Goal: Task Accomplishment & Management: Manage account settings

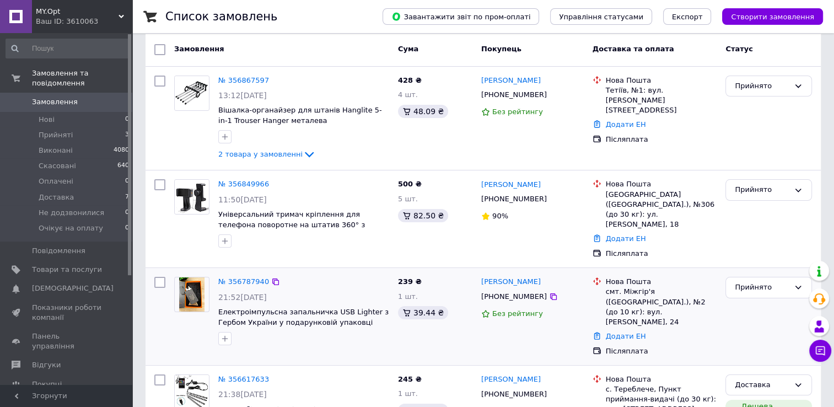
scroll to position [110, 0]
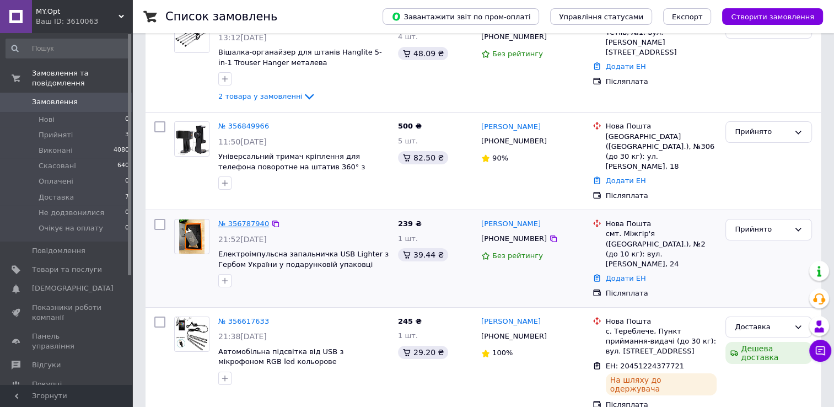
click at [229, 220] on link "№ 356787940" at bounding box center [243, 224] width 51 height 8
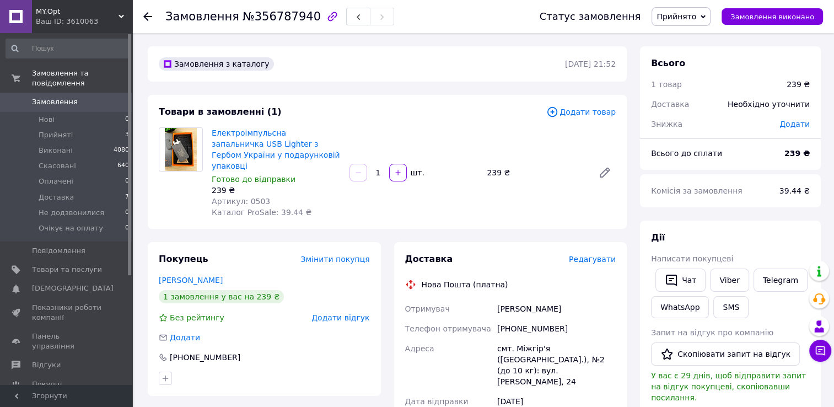
click at [603, 255] on span "Редагувати" at bounding box center [592, 259] width 47 height 9
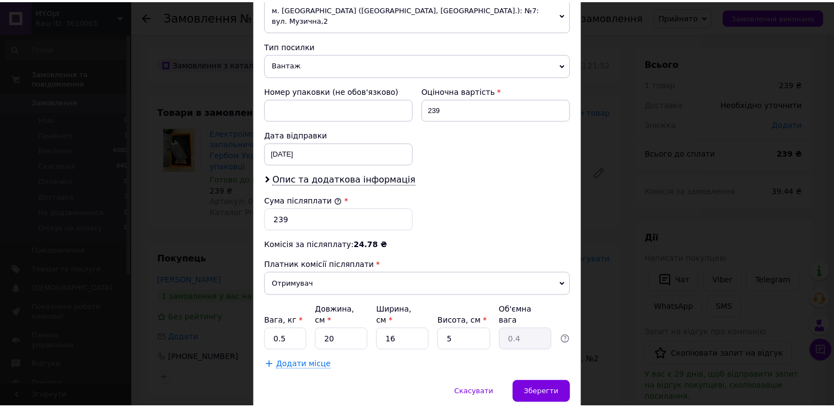
scroll to position [431, 0]
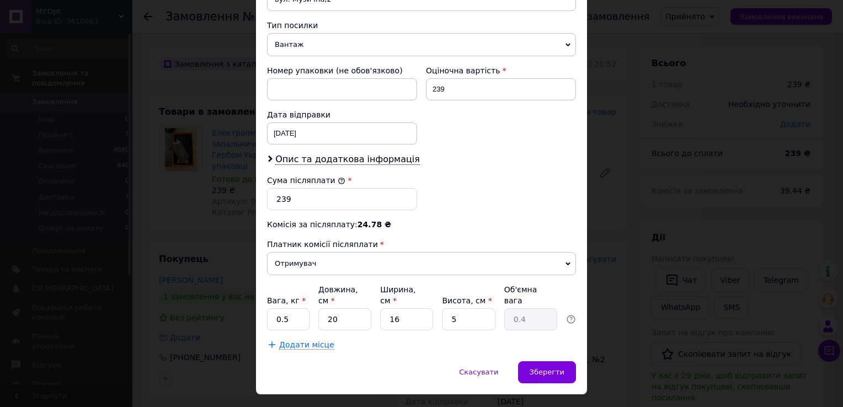
click at [610, 236] on div "× Редагування доставки Спосіб доставки Нова Пошта (платна) Платник Отримувач Ві…" at bounding box center [421, 203] width 843 height 407
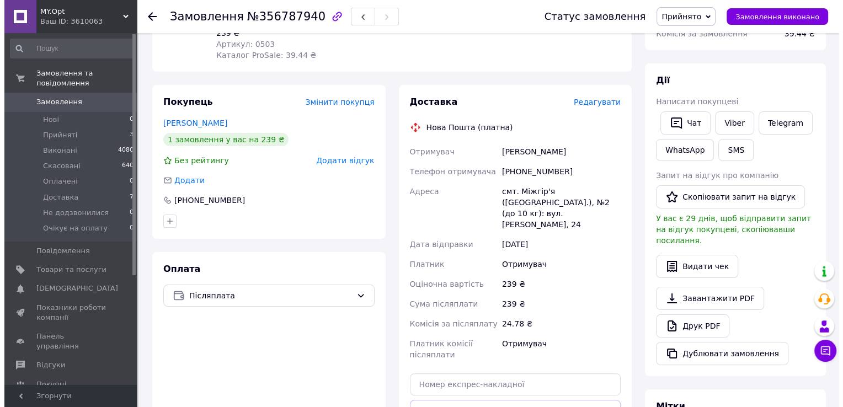
scroll to position [110, 0]
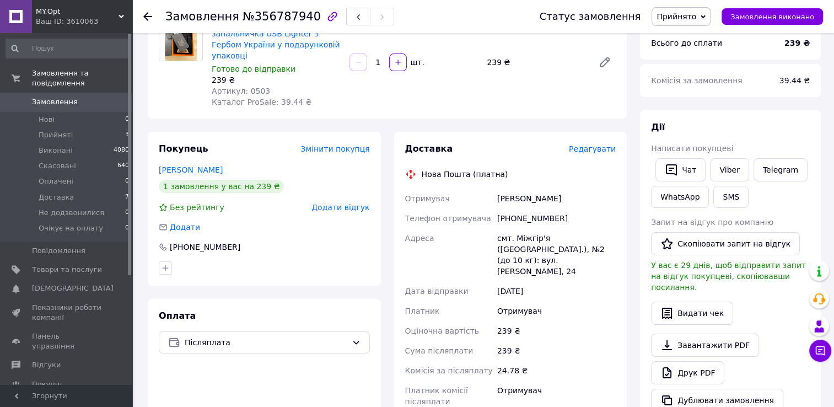
click at [592, 145] on span "Редагувати" at bounding box center [592, 149] width 47 height 9
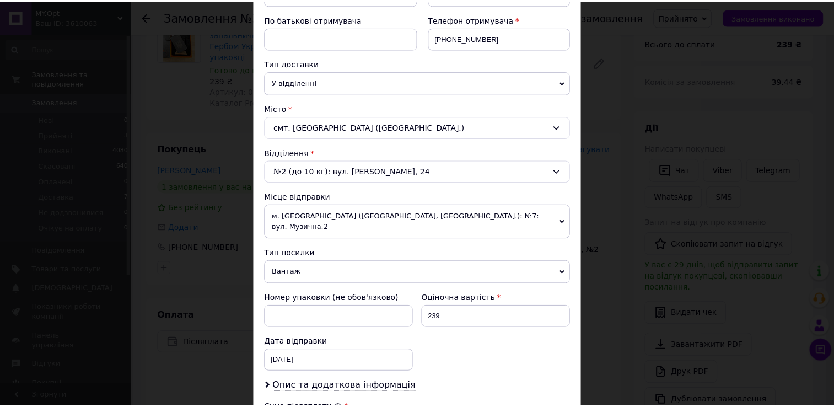
scroll to position [331, 0]
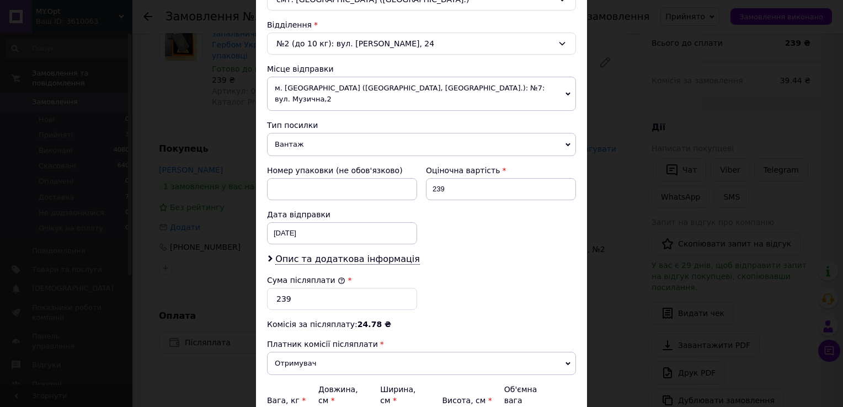
click at [637, 193] on div "× Редагування доставки Спосіб доставки Нова Пошта (платна) Платник Отримувач Ві…" at bounding box center [421, 203] width 843 height 407
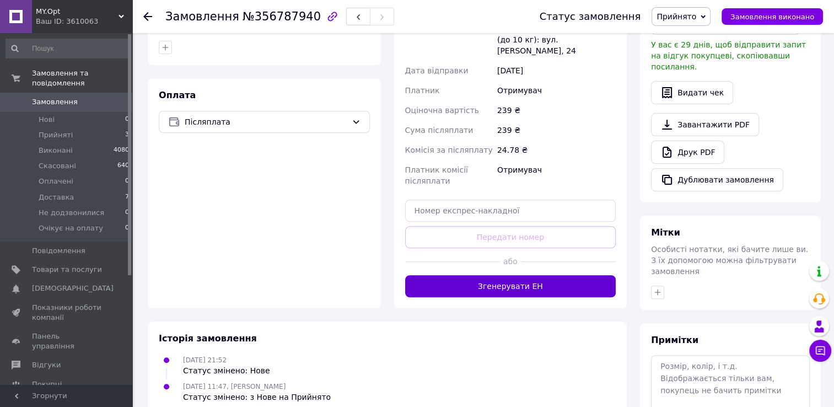
click at [587, 275] on button "Згенерувати ЕН" at bounding box center [510, 286] width 211 height 22
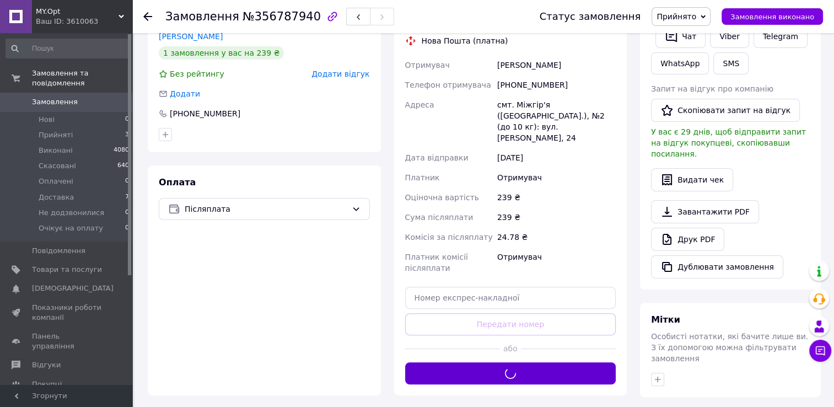
scroll to position [165, 0]
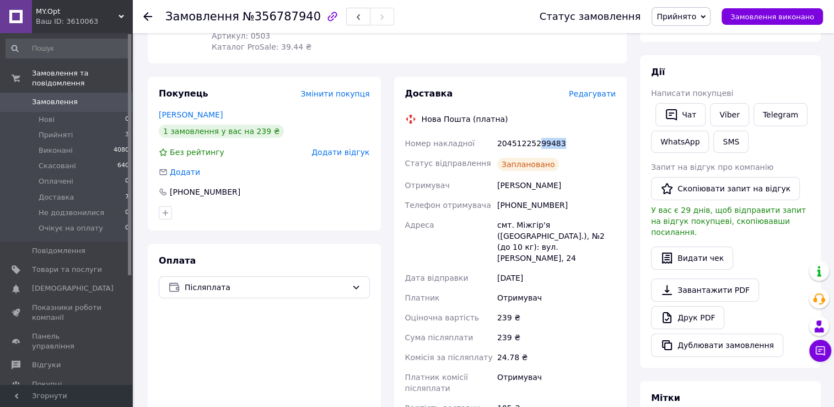
drag, startPoint x: 563, startPoint y: 132, endPoint x: 536, endPoint y: 138, distance: 27.8
click at [536, 138] on div "20451225299483" at bounding box center [556, 143] width 123 height 20
drag, startPoint x: 536, startPoint y: 138, endPoint x: 544, endPoint y: 145, distance: 10.6
click at [544, 153] on div "Заплановано" at bounding box center [556, 164] width 123 height 22
drag, startPoint x: 539, startPoint y: 135, endPoint x: 571, endPoint y: 138, distance: 32.7
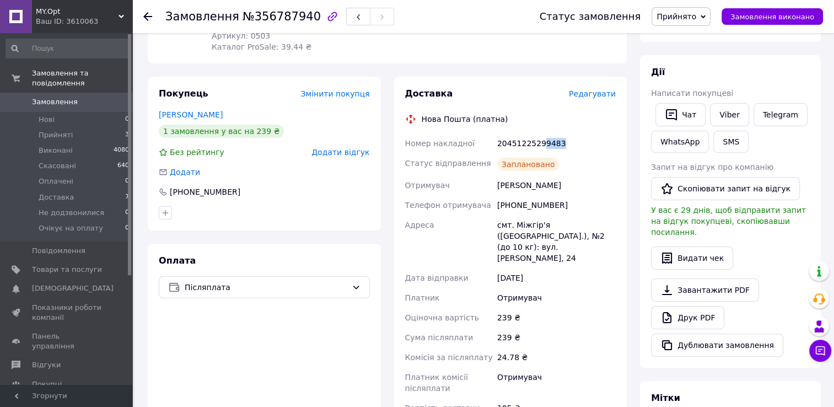
click at [571, 138] on div "20451225299483" at bounding box center [556, 143] width 123 height 20
click at [62, 97] on span "Замовлення" at bounding box center [55, 102] width 46 height 10
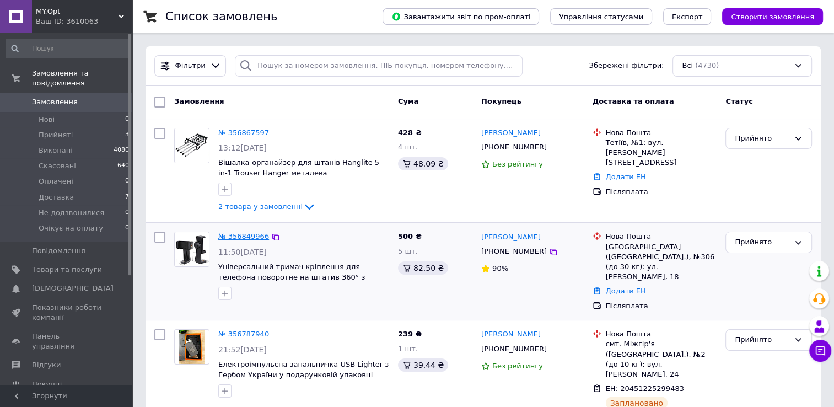
click at [247, 233] on link "№ 356849966" at bounding box center [243, 236] width 51 height 8
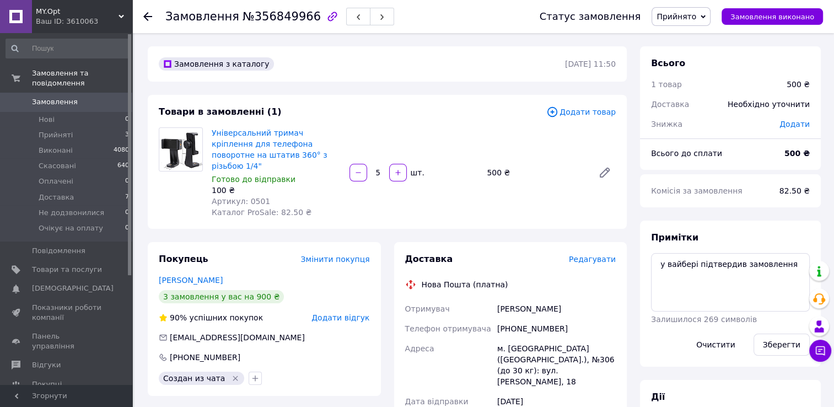
click at [591, 255] on span "Редагувати" at bounding box center [592, 259] width 47 height 9
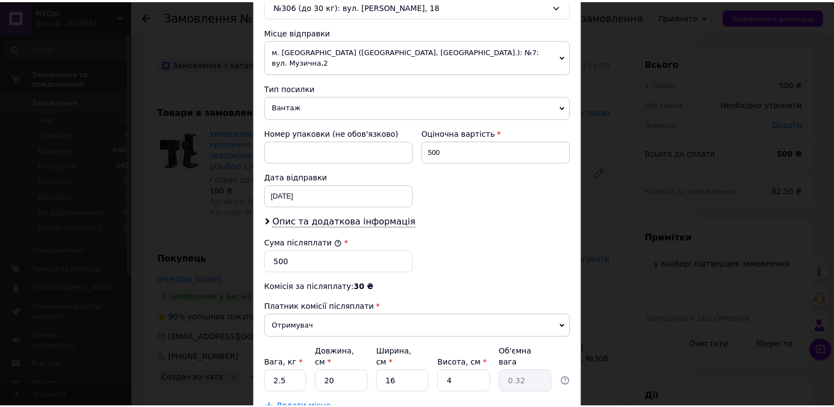
scroll to position [431, 0]
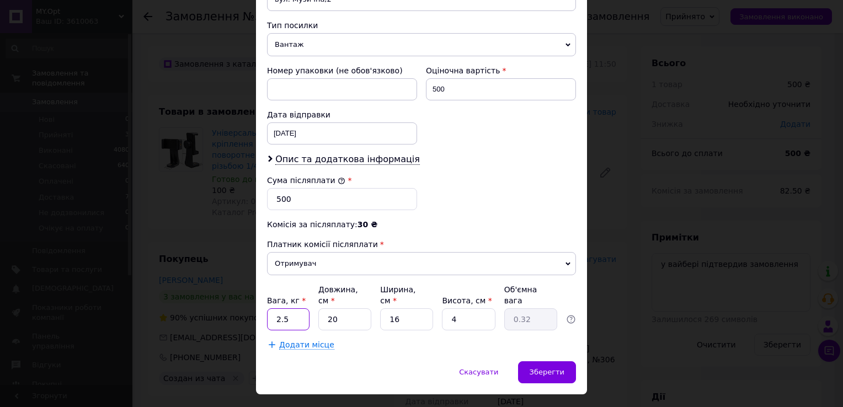
click at [277, 308] on input "2.5" at bounding box center [288, 319] width 42 height 22
type input "0.5"
click at [464, 308] on input "4" at bounding box center [468, 319] width 53 height 22
type input "5"
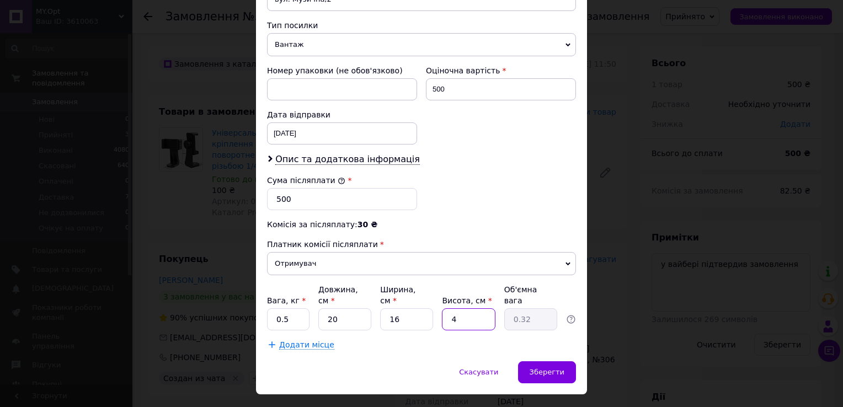
type input "0.4"
type input "5"
click at [493, 197] on div "Сума післяплати * 500" at bounding box center [422, 192] width 318 height 44
click at [553, 368] on span "Зберегти" at bounding box center [546, 372] width 35 height 8
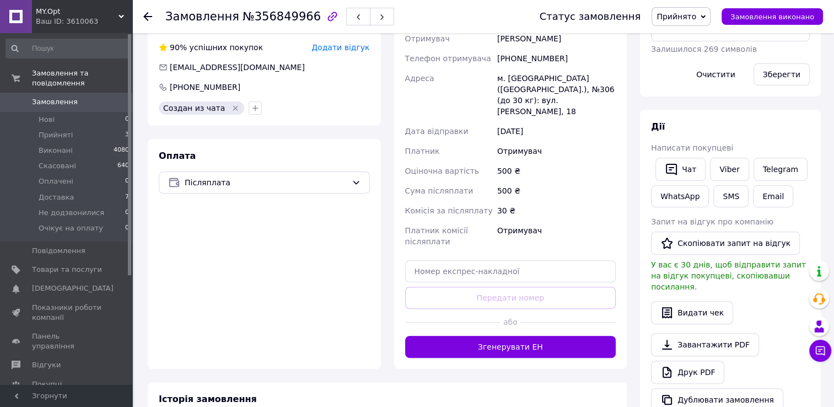
scroll to position [276, 0]
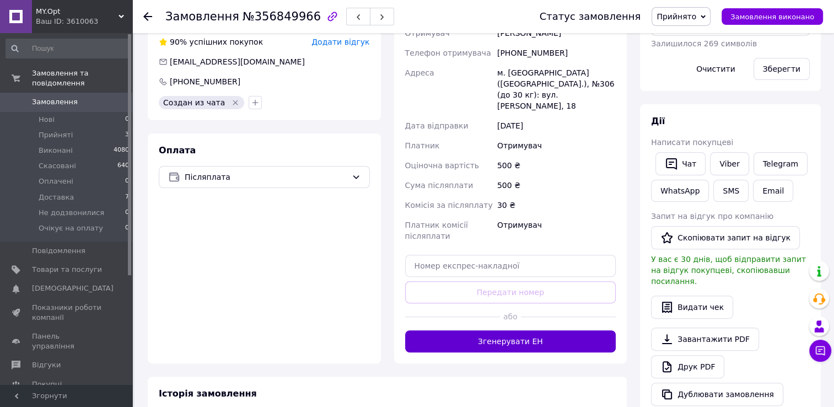
click at [554, 330] on button "Згенерувати ЕН" at bounding box center [510, 341] width 211 height 22
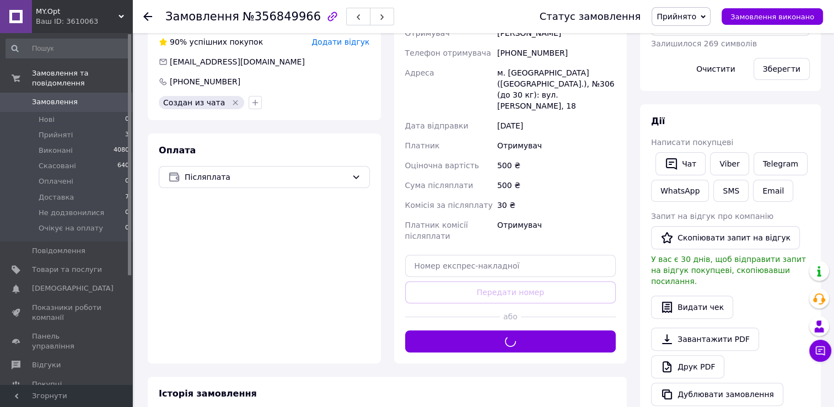
scroll to position [55, 0]
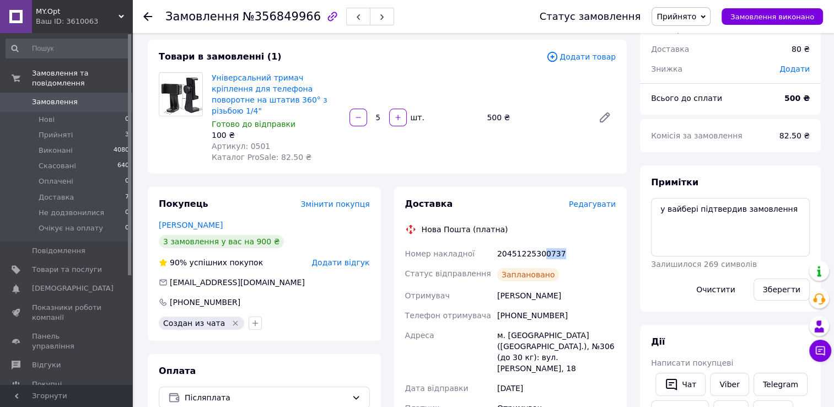
drag, startPoint x: 569, startPoint y: 241, endPoint x: 538, endPoint y: 249, distance: 32.0
click at [538, 249] on div "20451225300737" at bounding box center [556, 254] width 123 height 20
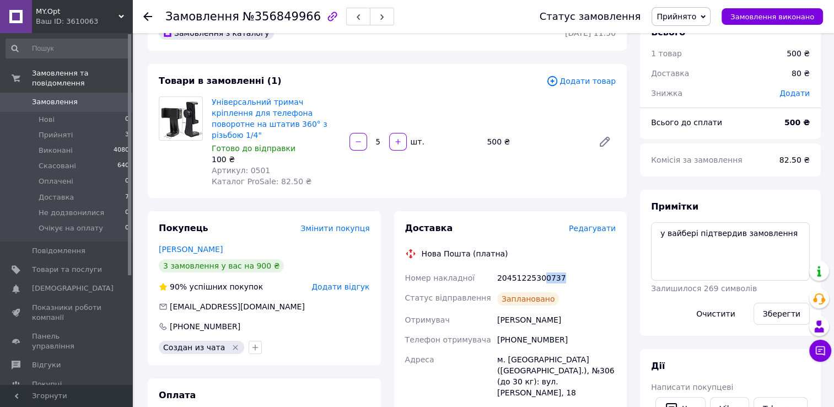
scroll to position [0, 0]
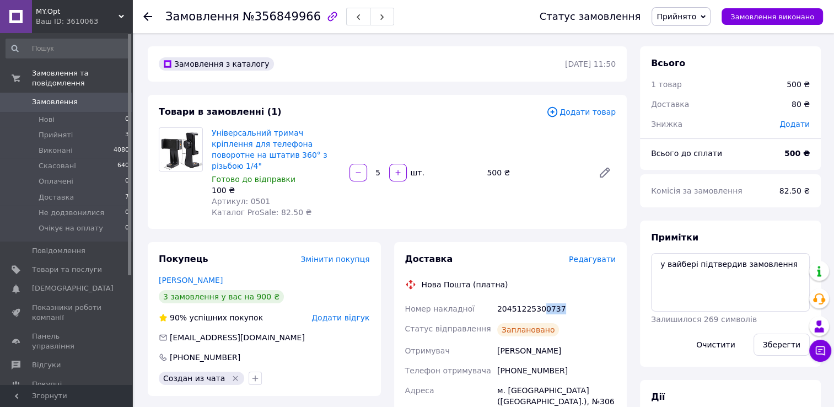
click at [84, 97] on span "Замовлення" at bounding box center [67, 102] width 70 height 10
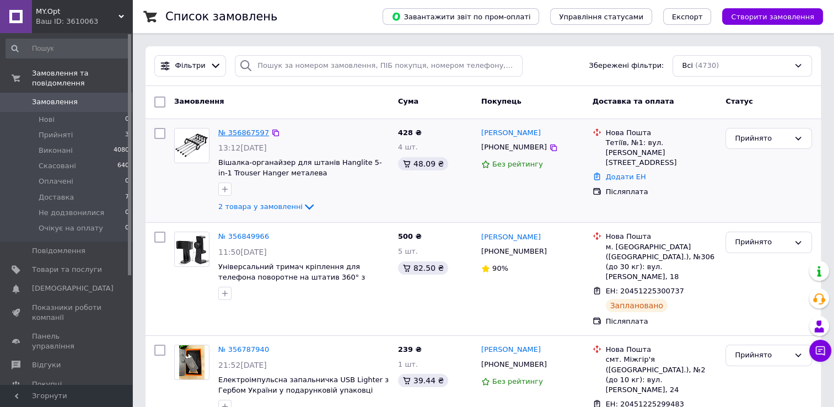
click at [248, 131] on link "№ 356867597" at bounding box center [243, 133] width 51 height 8
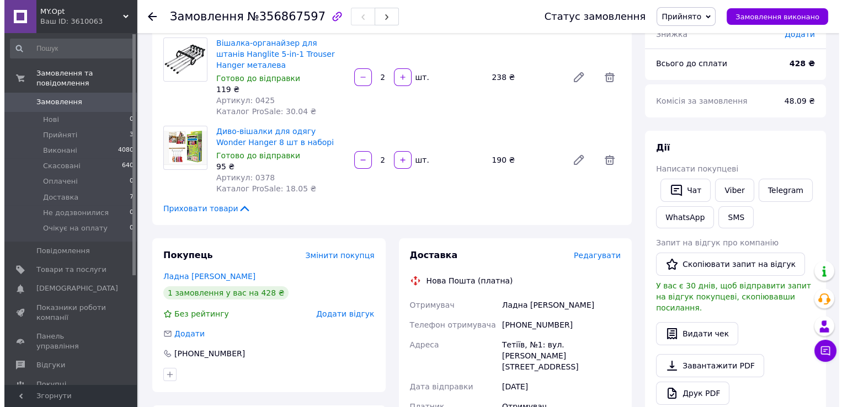
scroll to position [276, 0]
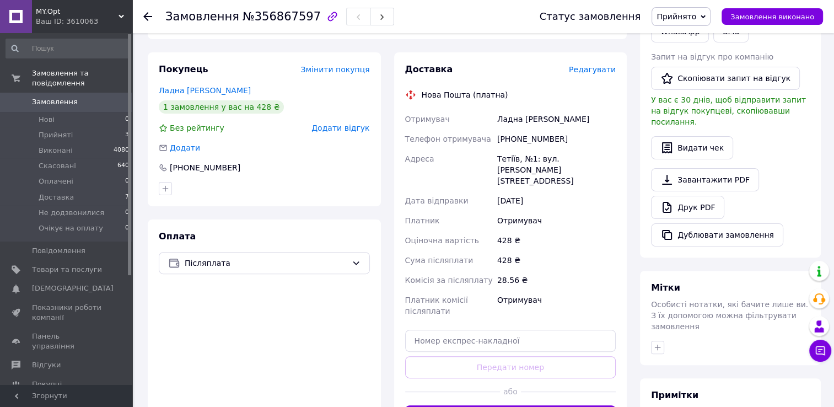
click at [596, 71] on span "Редагувати" at bounding box center [592, 69] width 47 height 9
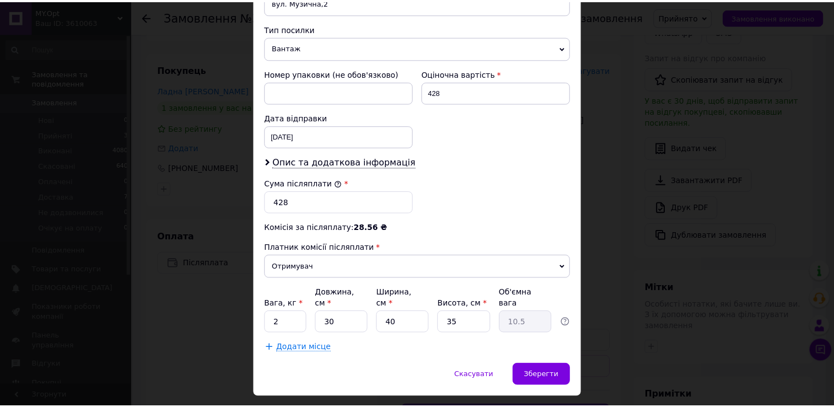
scroll to position [431, 0]
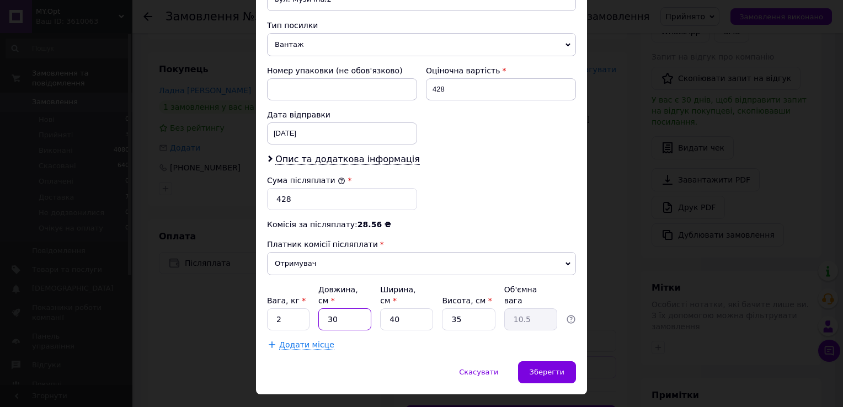
click at [346, 308] on input "30" at bounding box center [344, 319] width 53 height 22
type input "3"
type input "1.05"
type input "34"
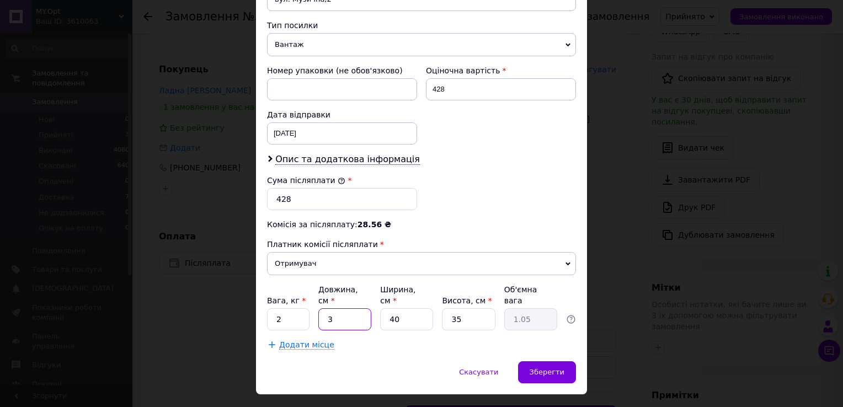
type input "11.9"
type input "34"
type input "2"
type input "0.6"
type input "24"
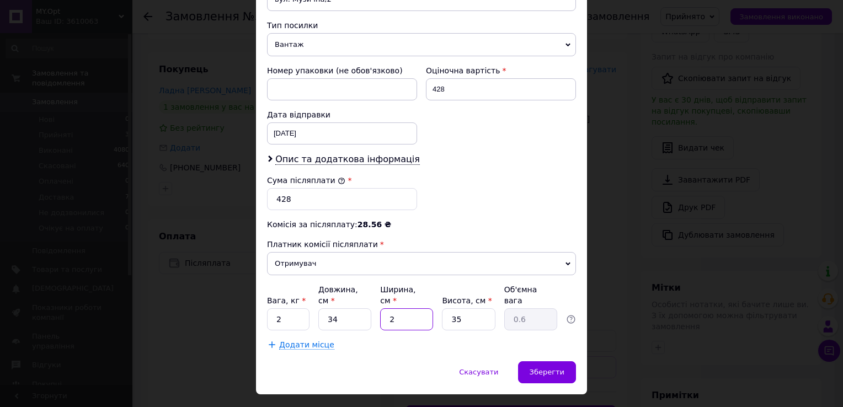
type input "7.14"
type input "24"
type input "9"
type input "1.84"
type input "9"
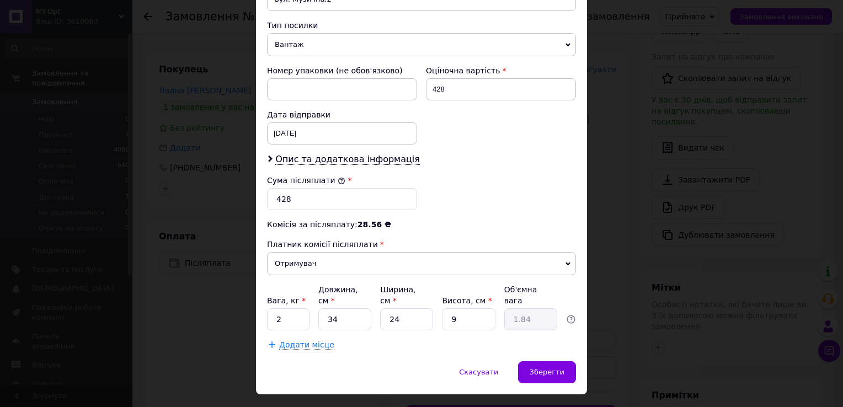
click at [494, 195] on div "Сума післяплати * 428" at bounding box center [422, 192] width 318 height 44
click at [552, 368] on span "Зберегти" at bounding box center [546, 372] width 35 height 8
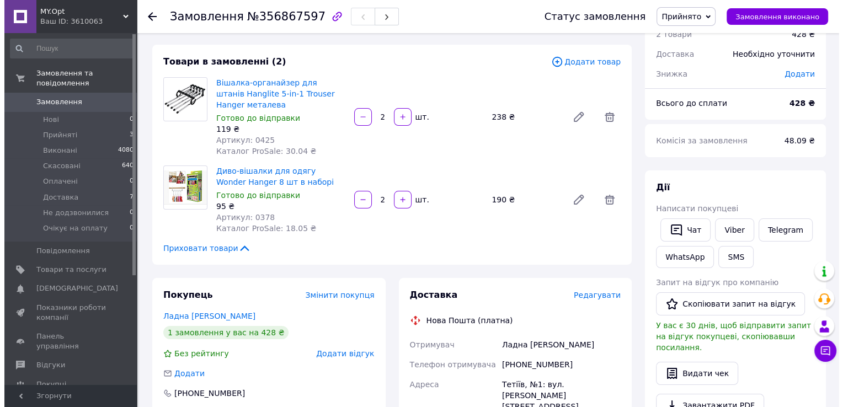
scroll to position [165, 0]
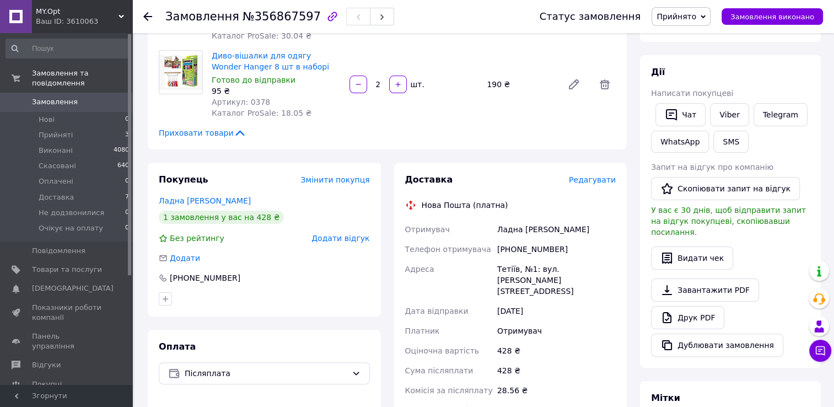
click at [602, 180] on span "Редагувати" at bounding box center [592, 179] width 47 height 9
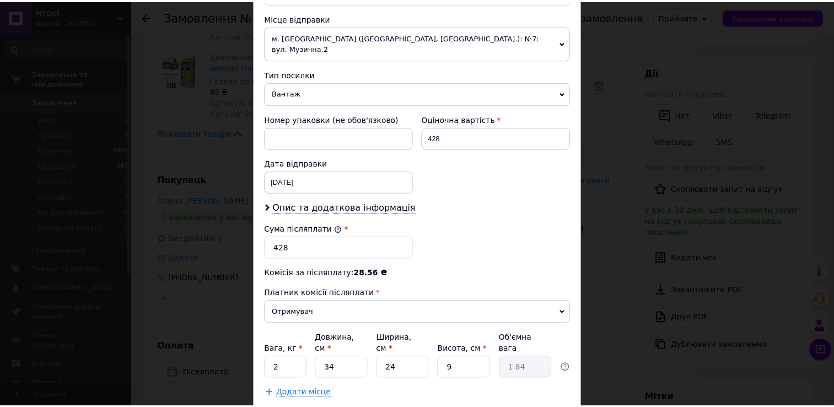
scroll to position [431, 0]
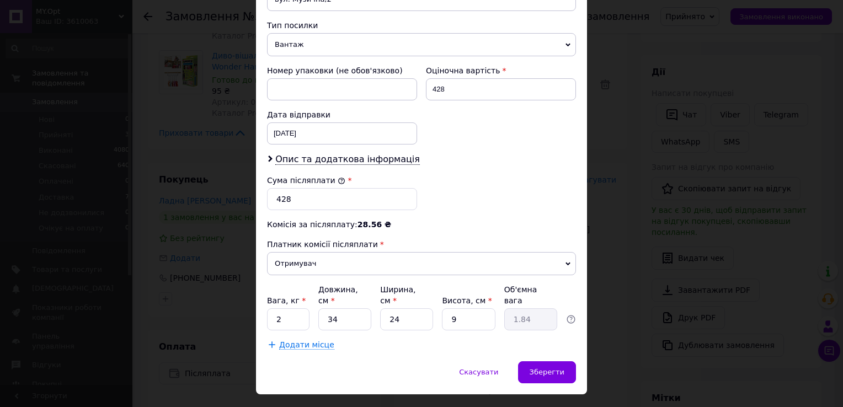
click at [613, 206] on div "× Редагування доставки Спосіб доставки Нова Пошта (платна) Платник Отримувач Ві…" at bounding box center [421, 203] width 843 height 407
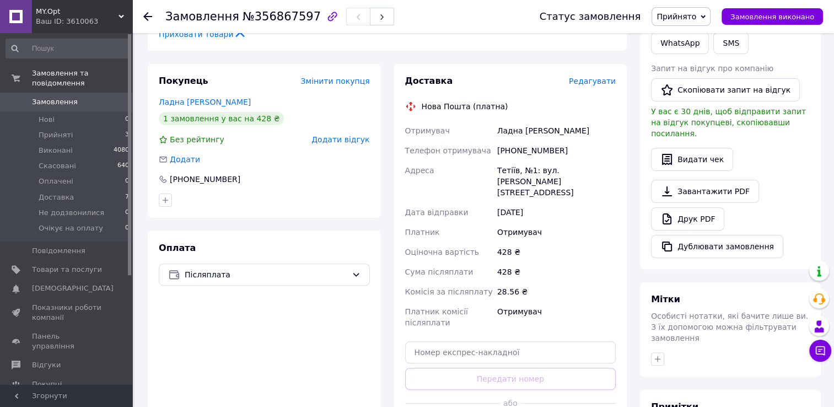
scroll to position [276, 0]
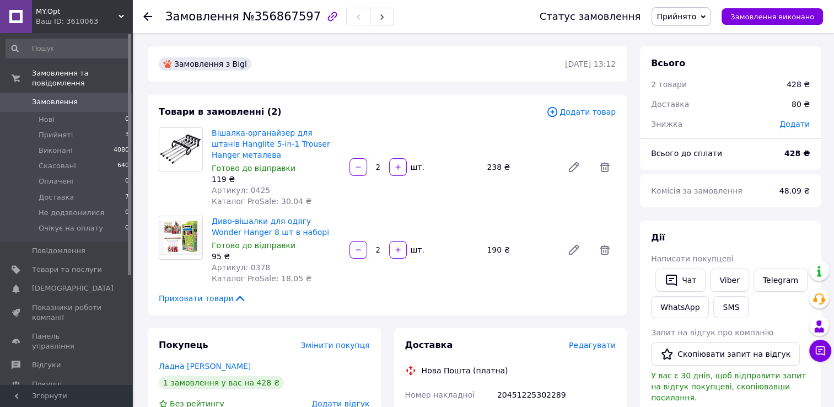
scroll to position [165, 0]
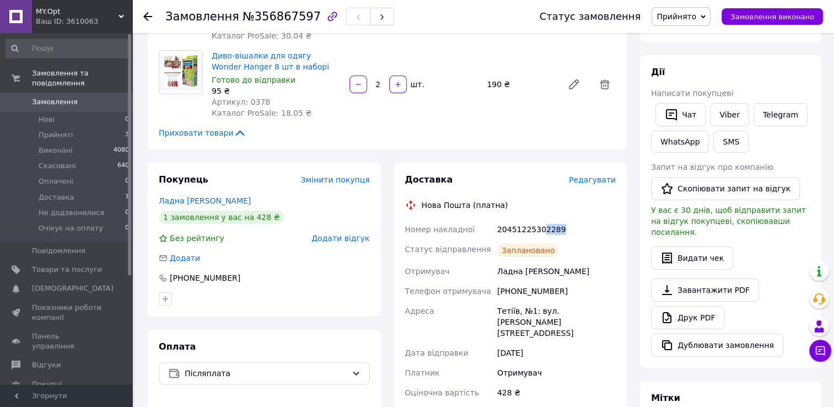
drag, startPoint x: 560, startPoint y: 227, endPoint x: 539, endPoint y: 234, distance: 22.0
click at [539, 234] on div "20451225302289" at bounding box center [556, 230] width 123 height 20
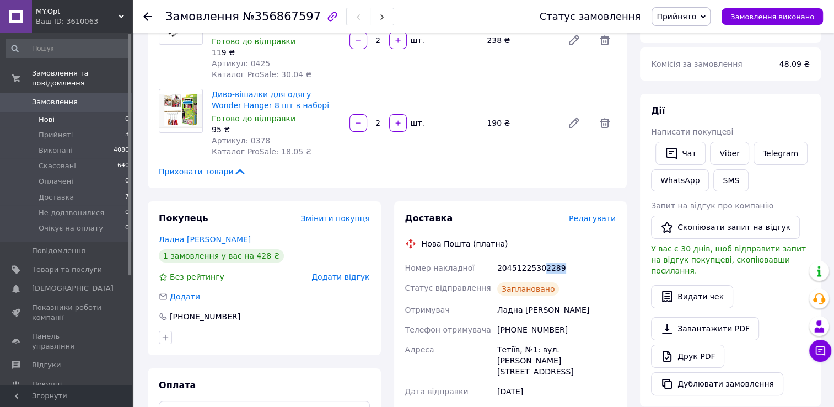
scroll to position [0, 0]
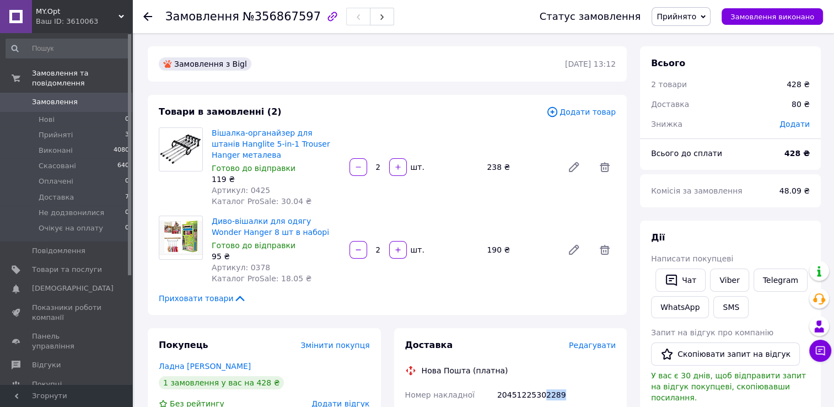
click at [83, 97] on span "Замовлення" at bounding box center [67, 102] width 70 height 10
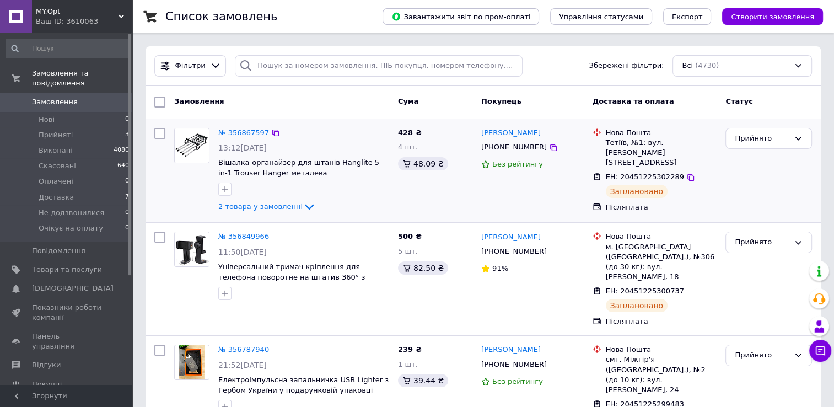
scroll to position [55, 0]
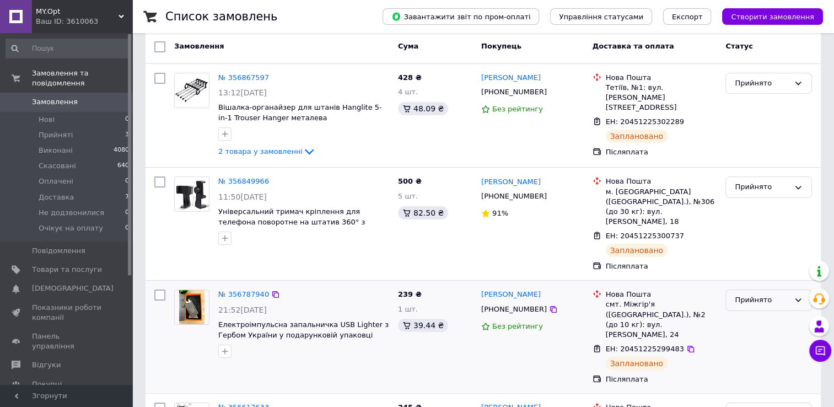
click at [770, 295] on div "Прийнято" at bounding box center [762, 301] width 55 height 12
click at [758, 374] on li "Доставка" at bounding box center [768, 384] width 85 height 20
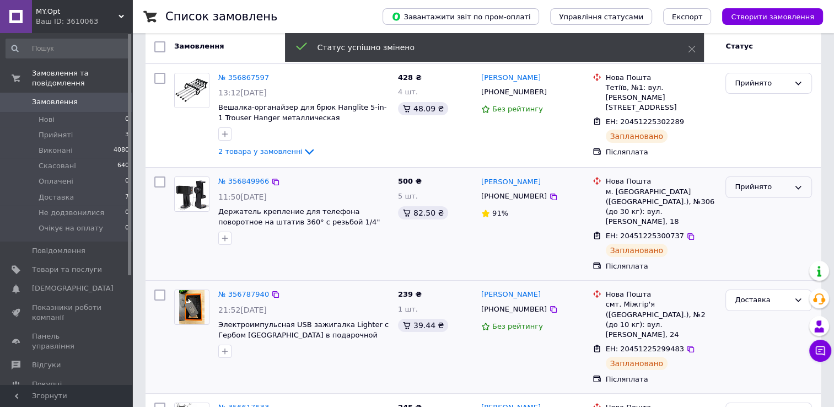
drag, startPoint x: 775, startPoint y: 187, endPoint x: 776, endPoint y: 194, distance: 6.6
click at [775, 187] on div "Прийнято" at bounding box center [762, 187] width 55 height 12
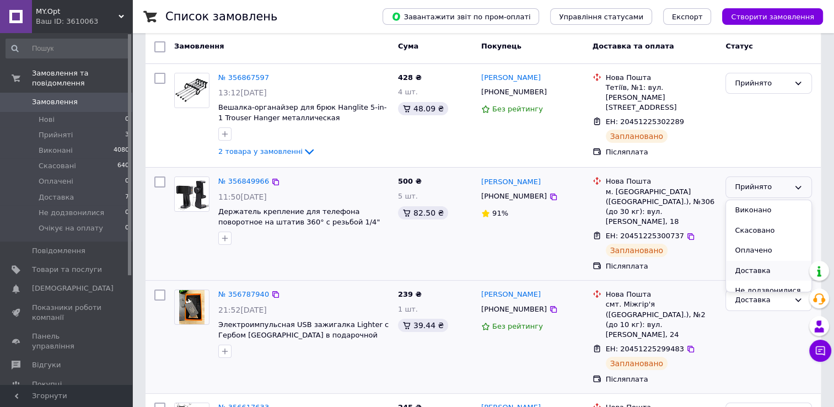
click at [772, 269] on li "Доставка" at bounding box center [768, 271] width 85 height 20
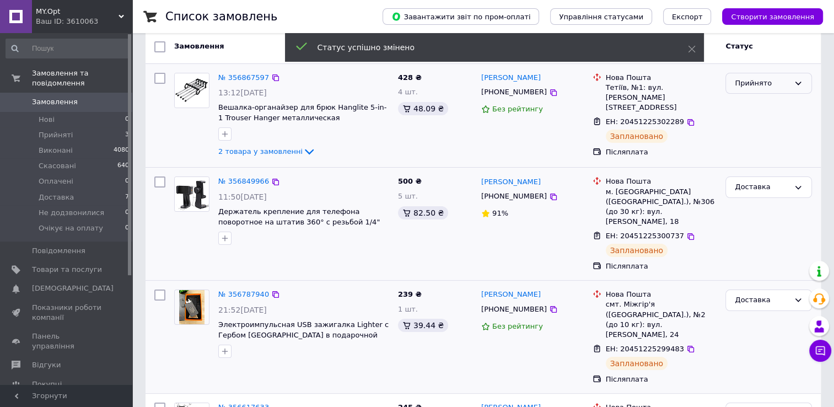
click at [783, 85] on div "Прийнято" at bounding box center [762, 84] width 55 height 12
click at [752, 169] on li "Доставка" at bounding box center [768, 167] width 85 height 20
click at [46, 97] on span "Замовлення" at bounding box center [55, 102] width 46 height 10
